Goal: Task Accomplishment & Management: Use online tool/utility

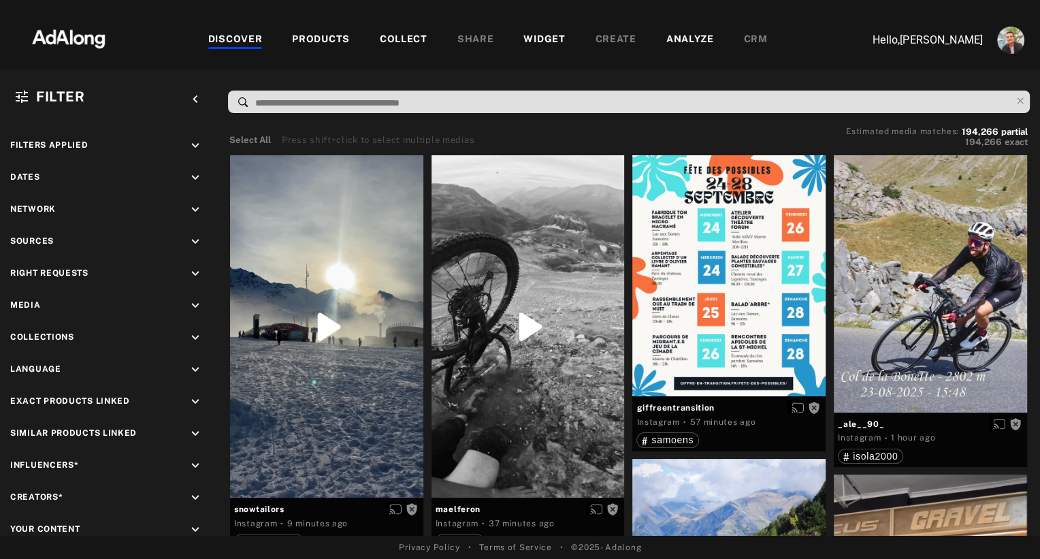
click at [544, 40] on div "WIDGET" at bounding box center [544, 40] width 42 height 16
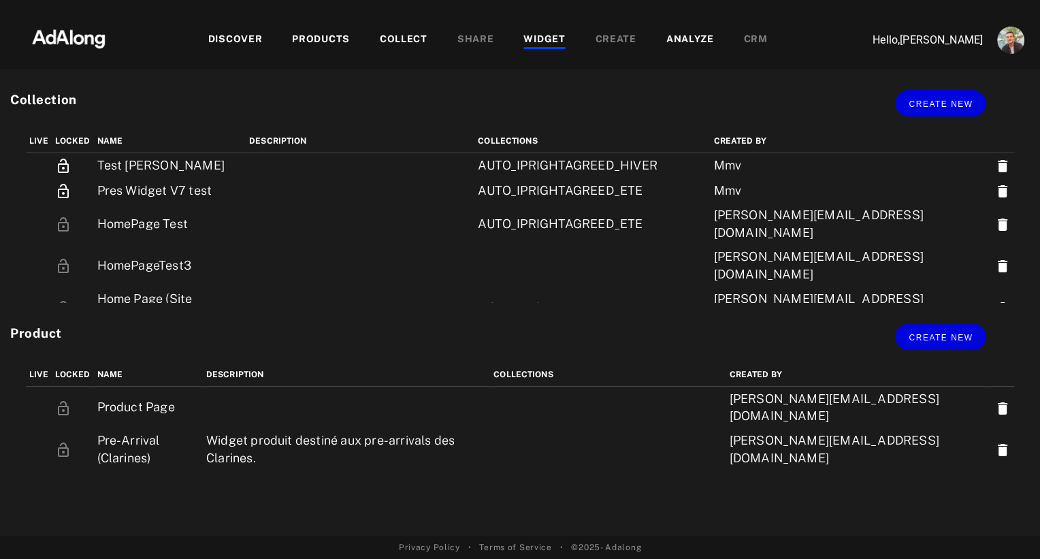
click at [225, 316] on div "Product Create new Live Locked name Description Collections Created by Product …" at bounding box center [520, 419] width 1040 height 233
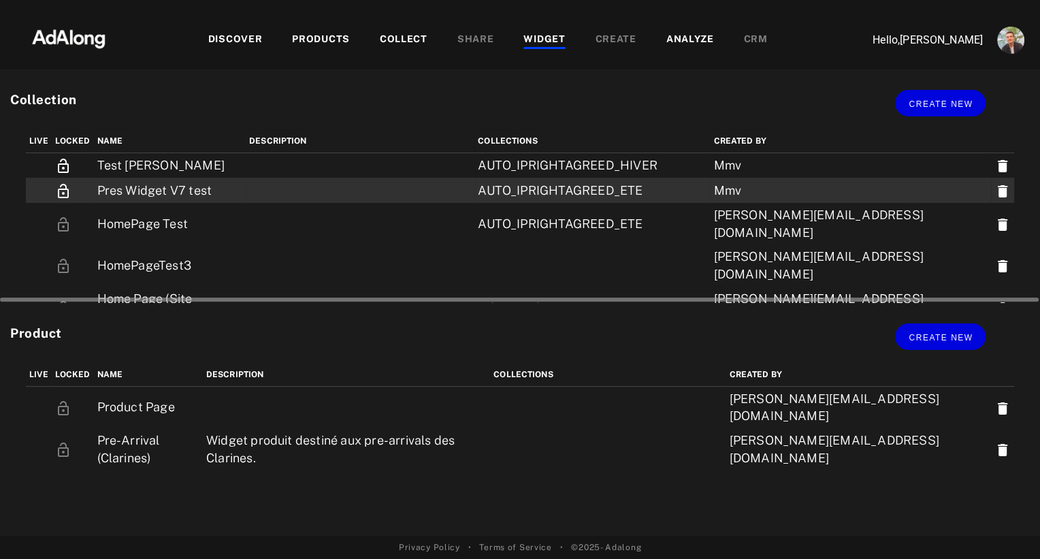
click at [169, 193] on td "Pres Widget V7 test" at bounding box center [170, 190] width 152 height 25
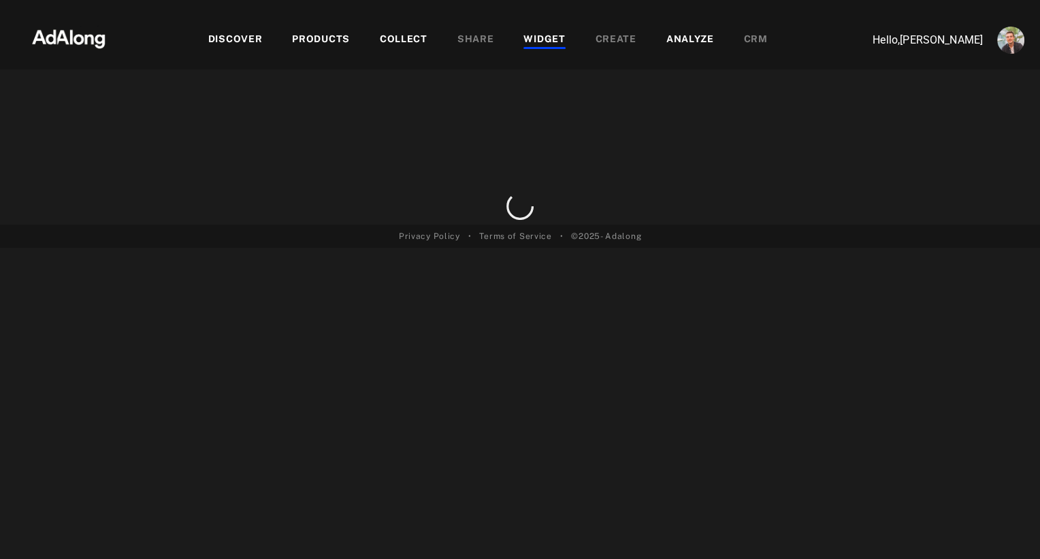
click at [540, 44] on div "WIDGET" at bounding box center [544, 40] width 42 height 16
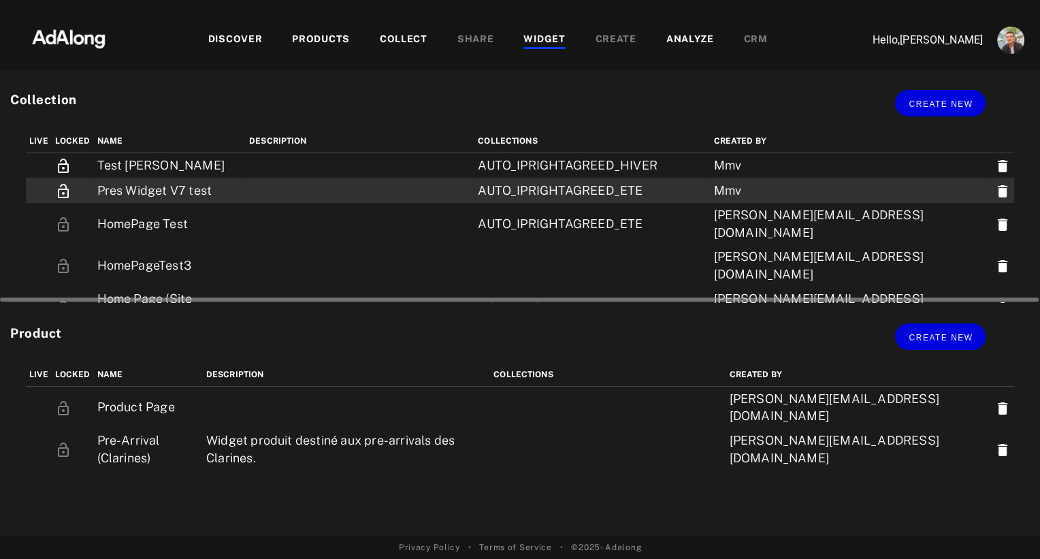
click at [201, 187] on td "Pres Widget V7 test" at bounding box center [170, 190] width 152 height 25
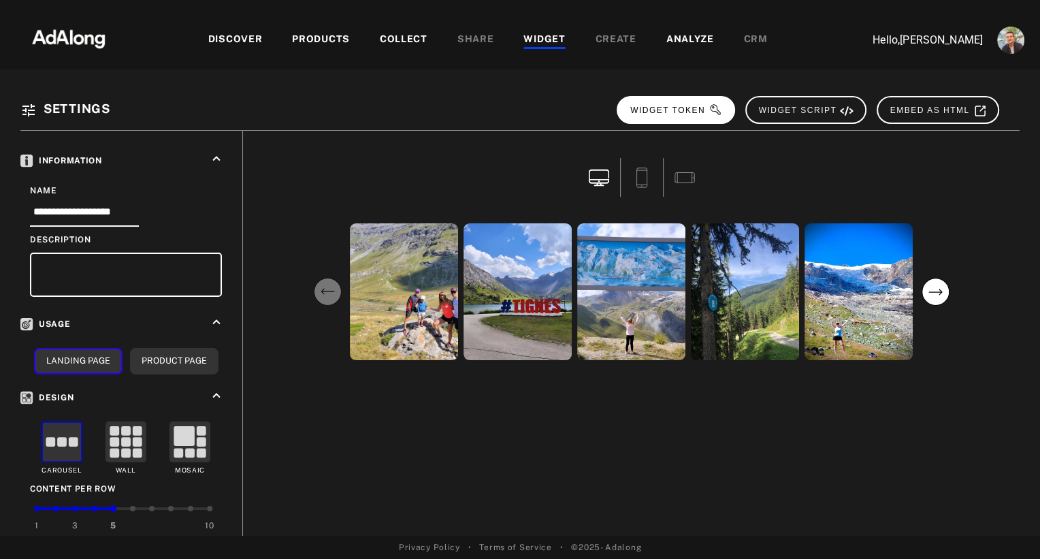
click at [692, 113] on span "WIDGET TOKEN" at bounding box center [676, 110] width 92 height 10
click at [542, 38] on div "WIDGET" at bounding box center [544, 40] width 42 height 16
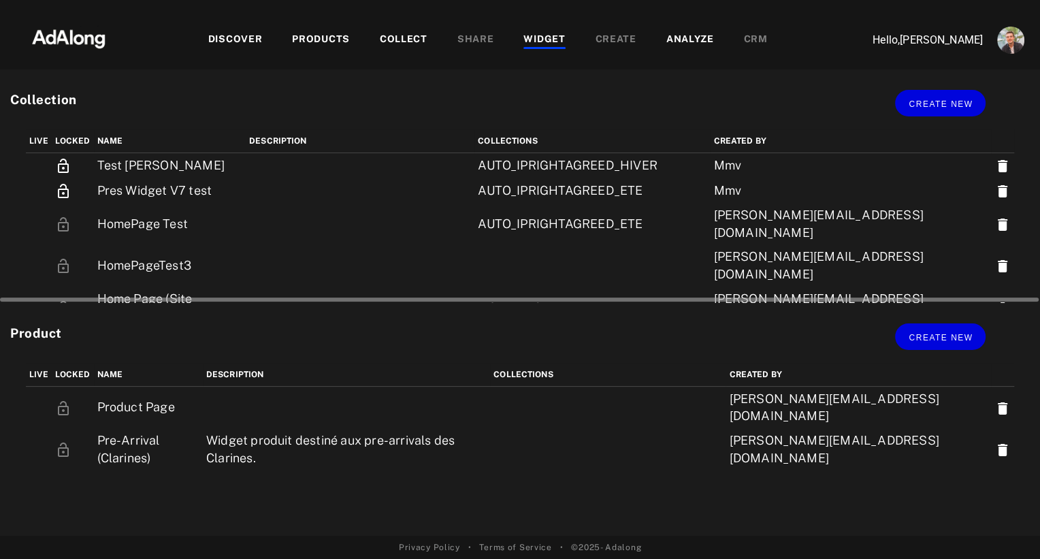
click at [188, 328] on td "Landing_InstaMontagne" at bounding box center [170, 349] width 152 height 42
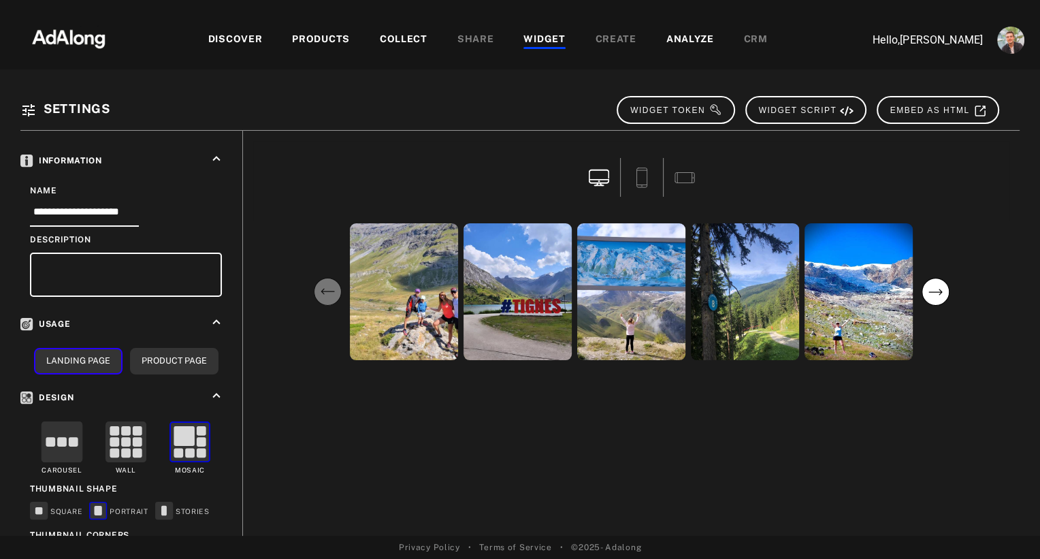
click at [538, 36] on div "WIDGET" at bounding box center [544, 40] width 42 height 16
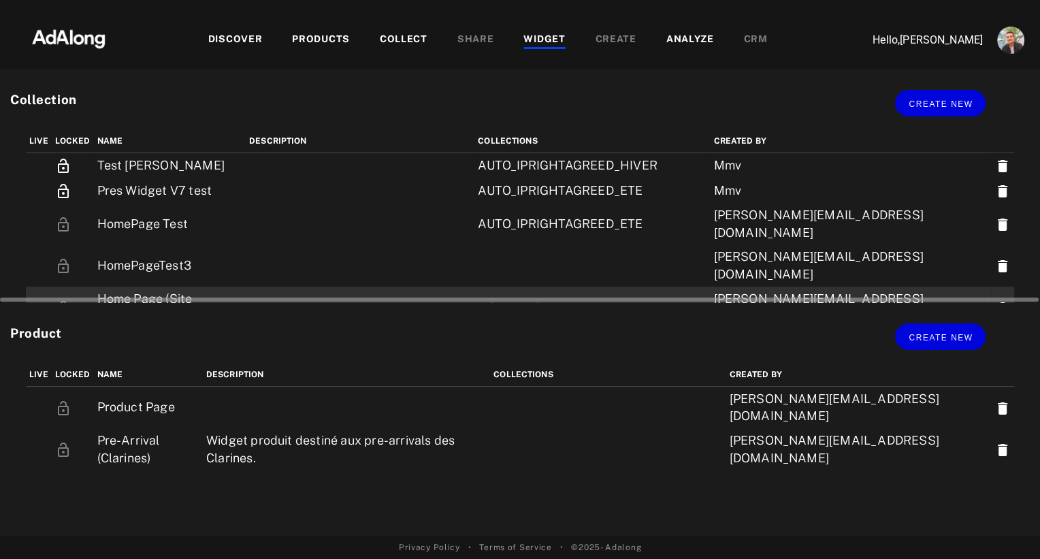
click at [233, 287] on td "Home Page (Site Recette)" at bounding box center [170, 308] width 152 height 42
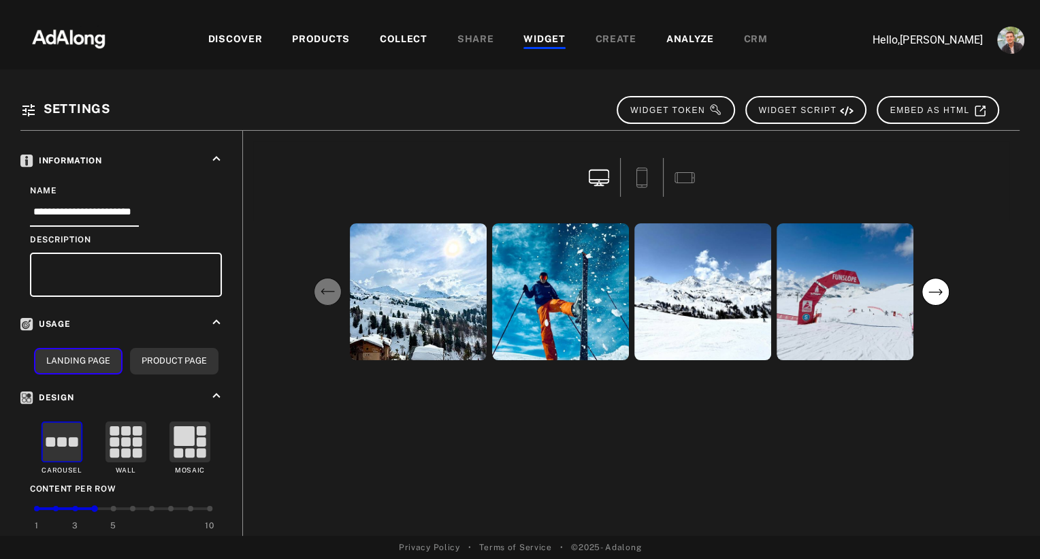
click at [548, 32] on div "WIDGET" at bounding box center [544, 40] width 42 height 16
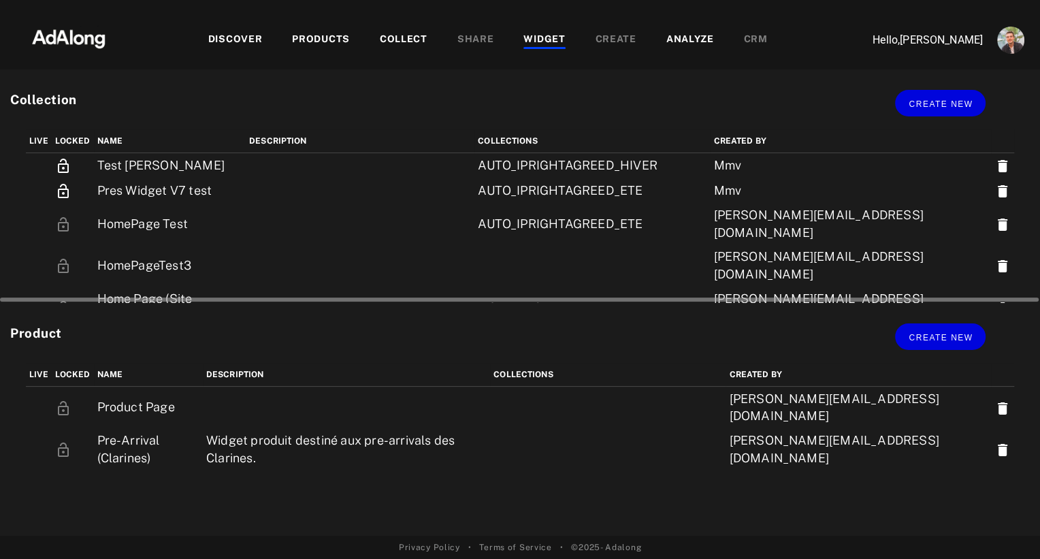
click at [218, 328] on td "Landing_InstaMontagne" at bounding box center [170, 349] width 152 height 42
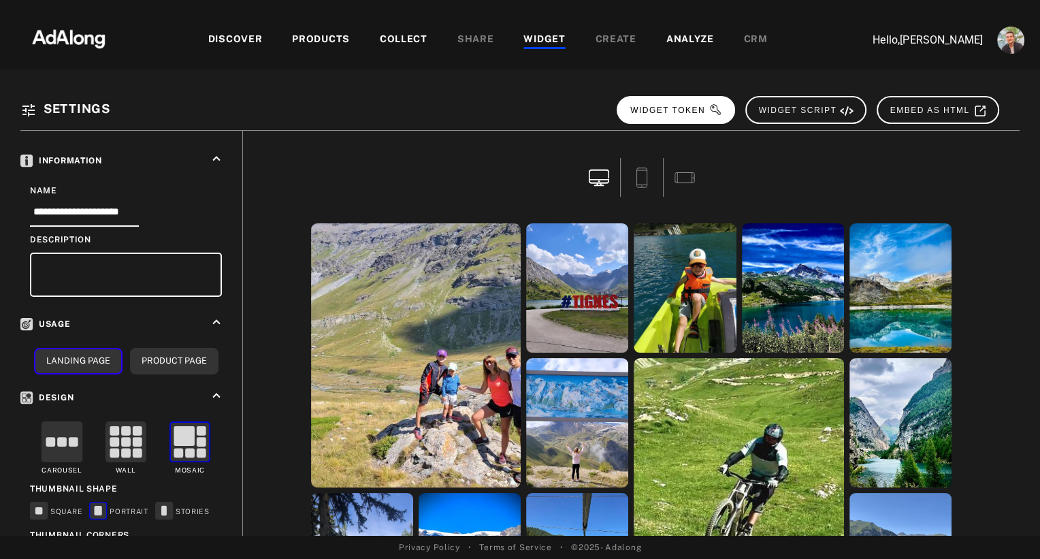
click at [698, 116] on button "WIDGET TOKEN" at bounding box center [676, 110] width 118 height 28
